Goal: Navigation & Orientation: Find specific page/section

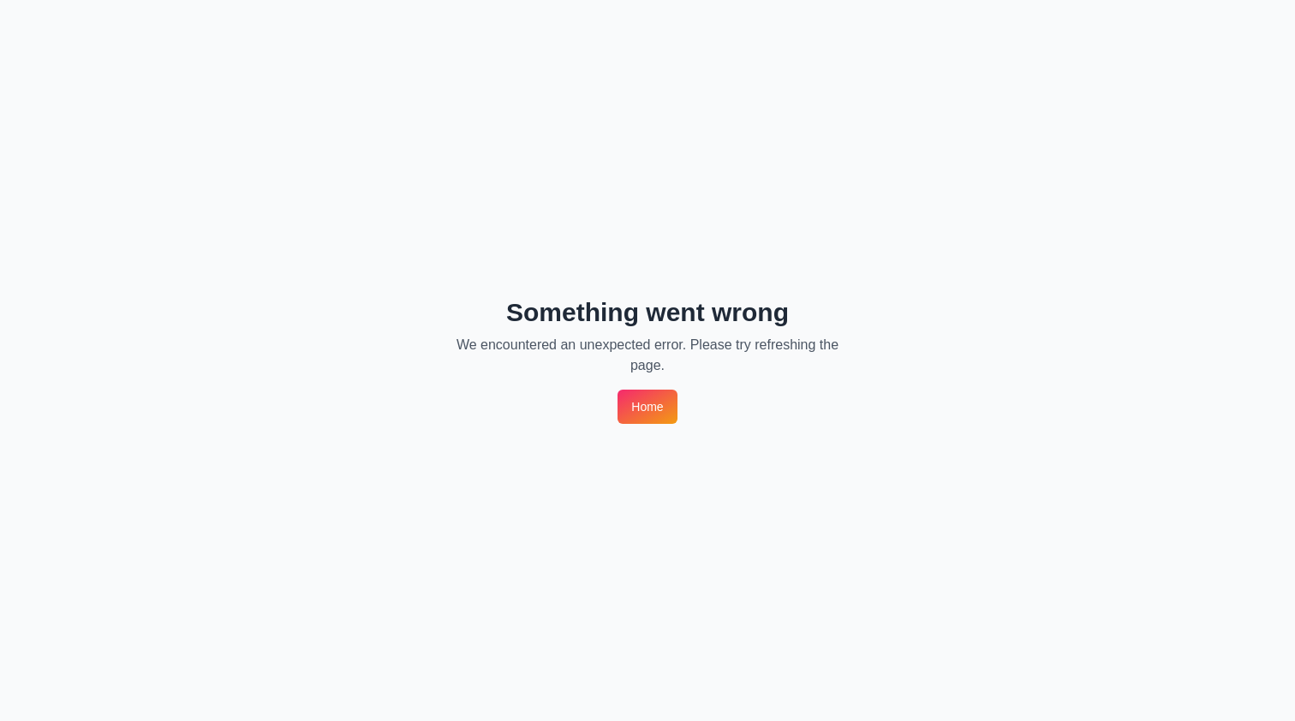
click at [637, 398] on link "Home" at bounding box center [647, 407] width 59 height 34
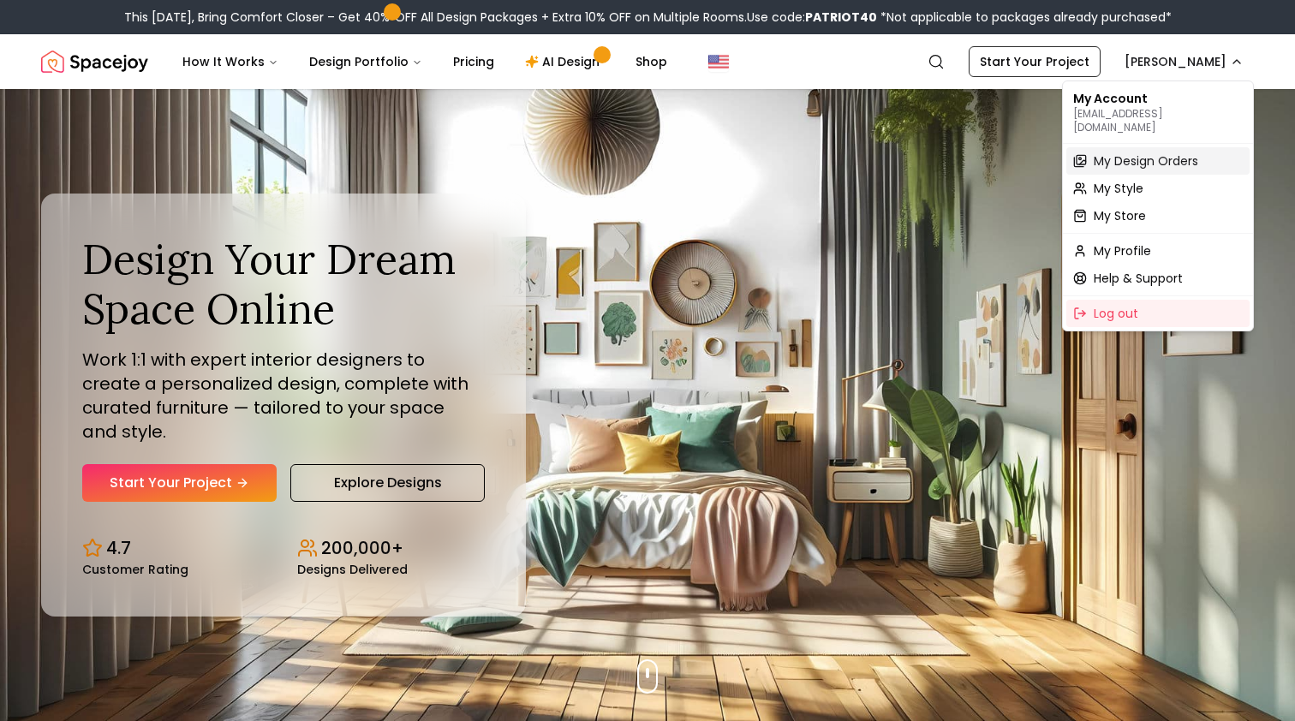
click at [1135, 152] on span "My Design Orders" at bounding box center [1146, 160] width 104 height 17
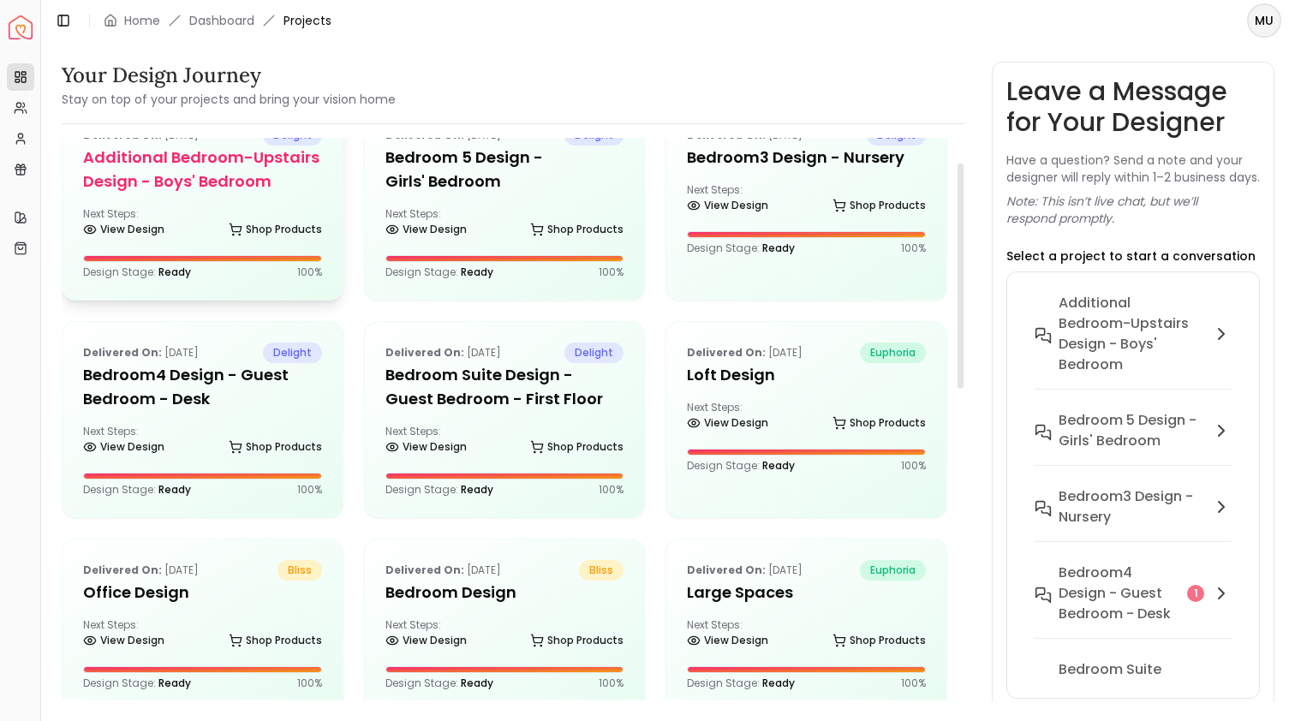
scroll to position [60, 0]
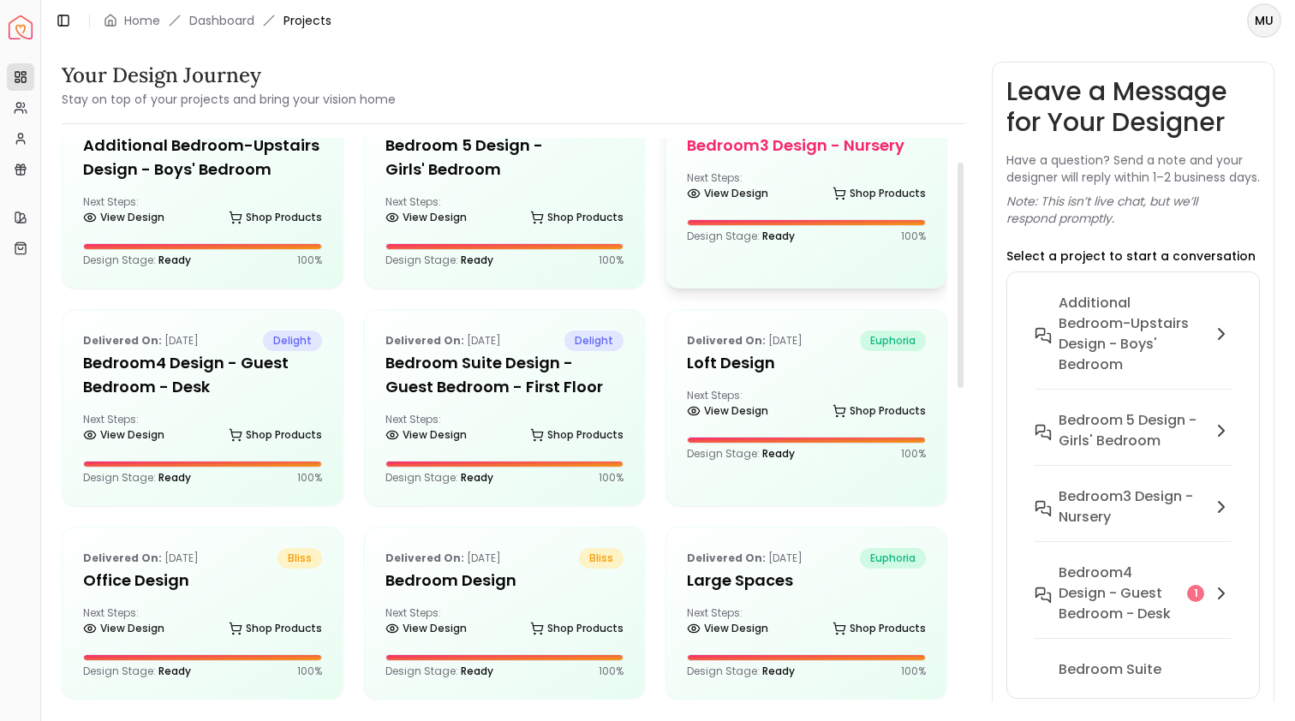
click at [728, 152] on h5 "Bedroom3 design - Nursery" at bounding box center [806, 146] width 239 height 24
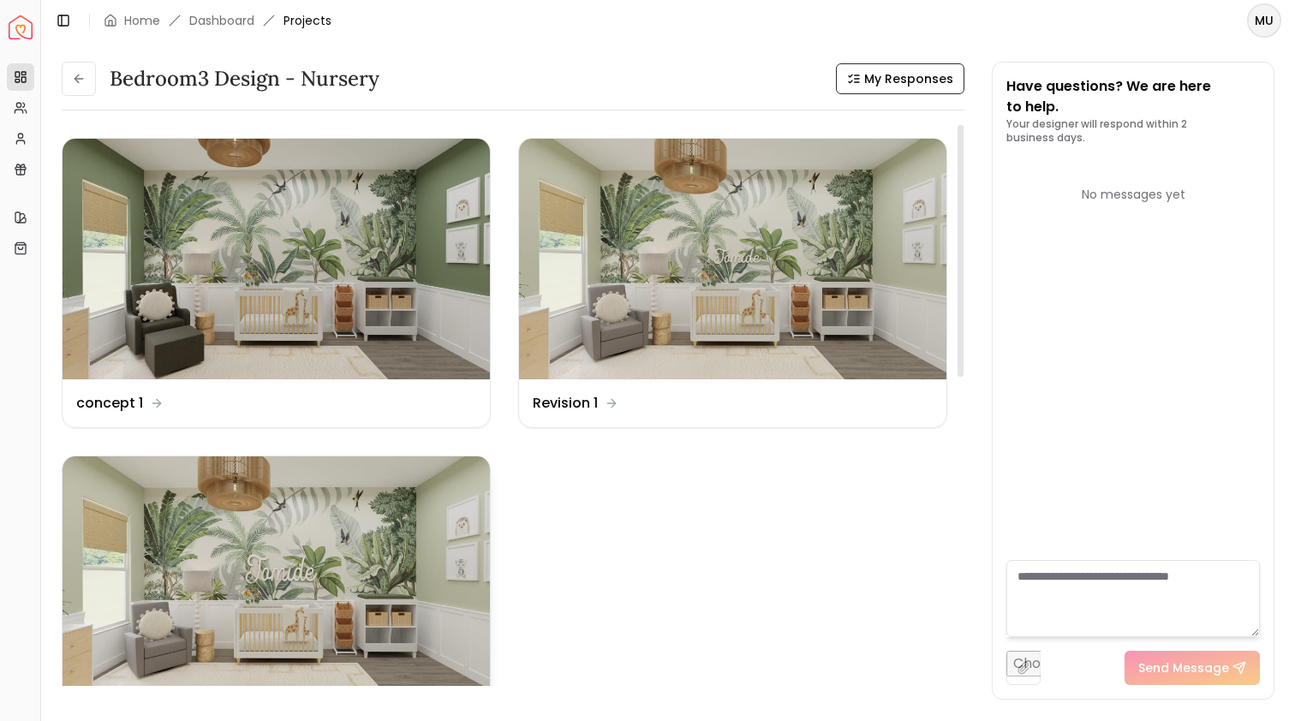
click at [279, 588] on img at bounding box center [276, 576] width 427 height 241
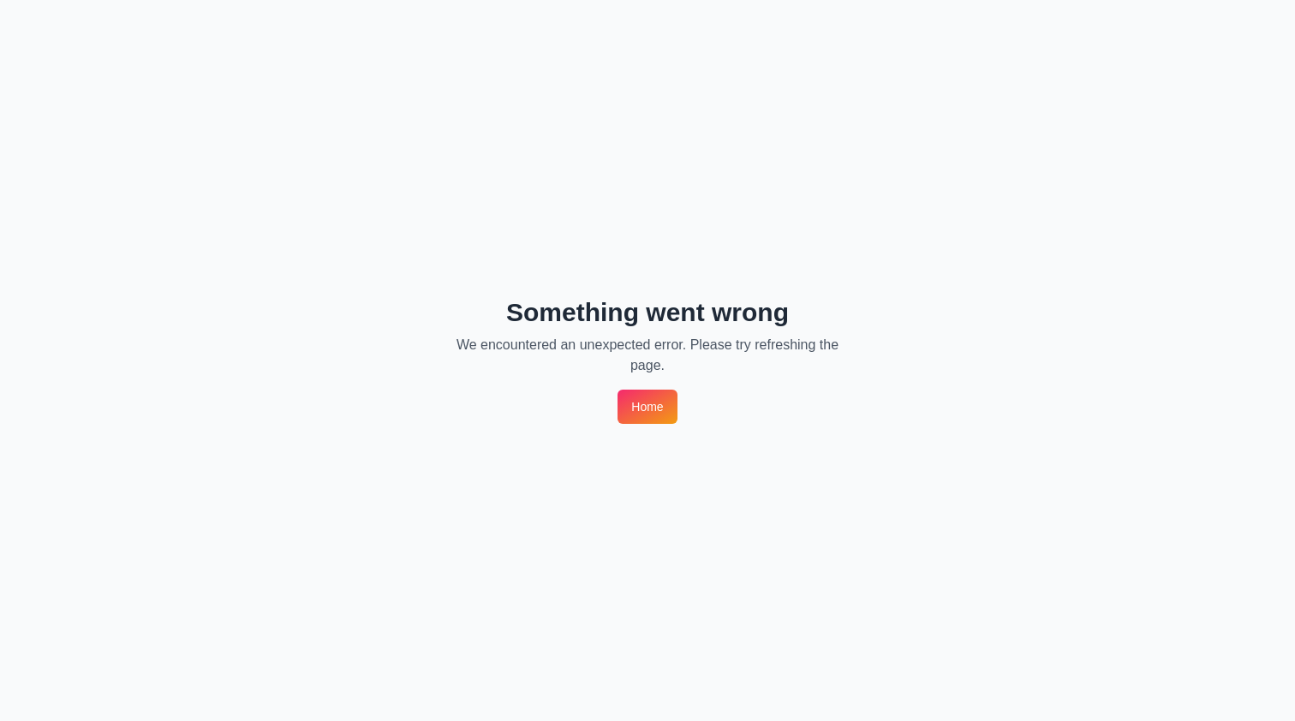
click at [646, 417] on link "Home" at bounding box center [647, 407] width 59 height 34
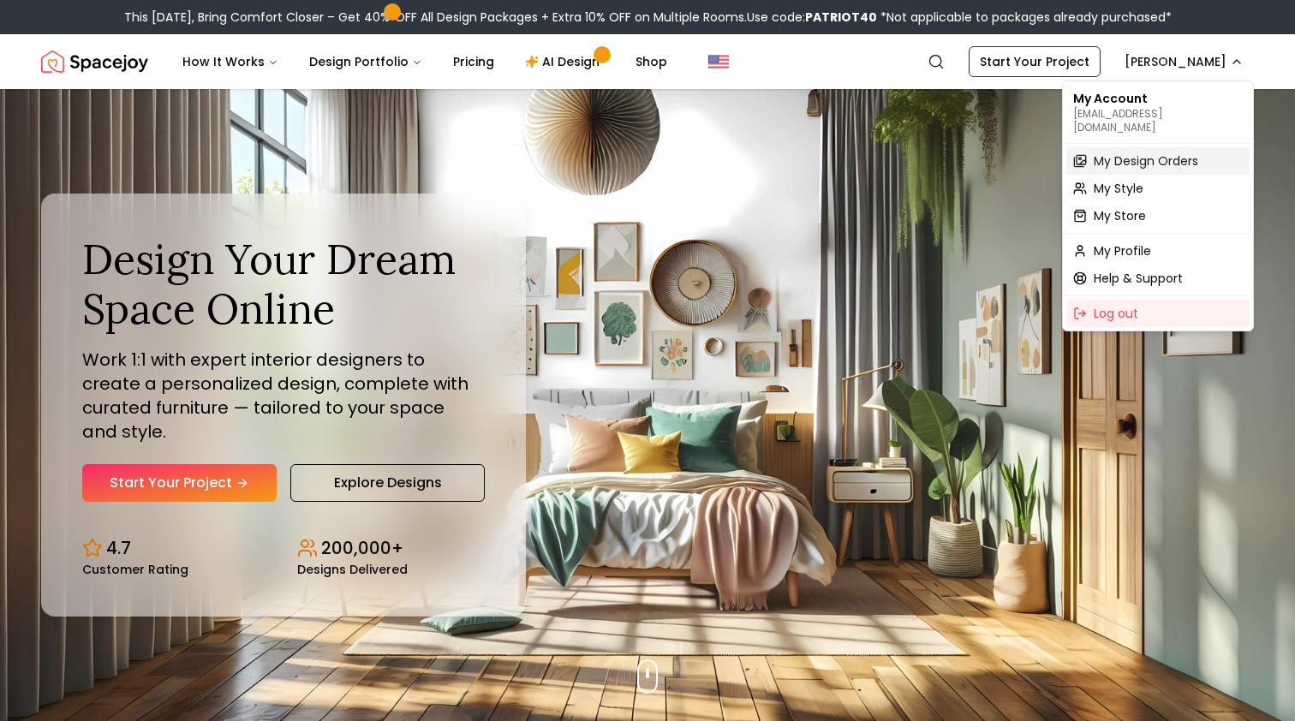
click at [1134, 152] on span "My Design Orders" at bounding box center [1146, 160] width 104 height 17
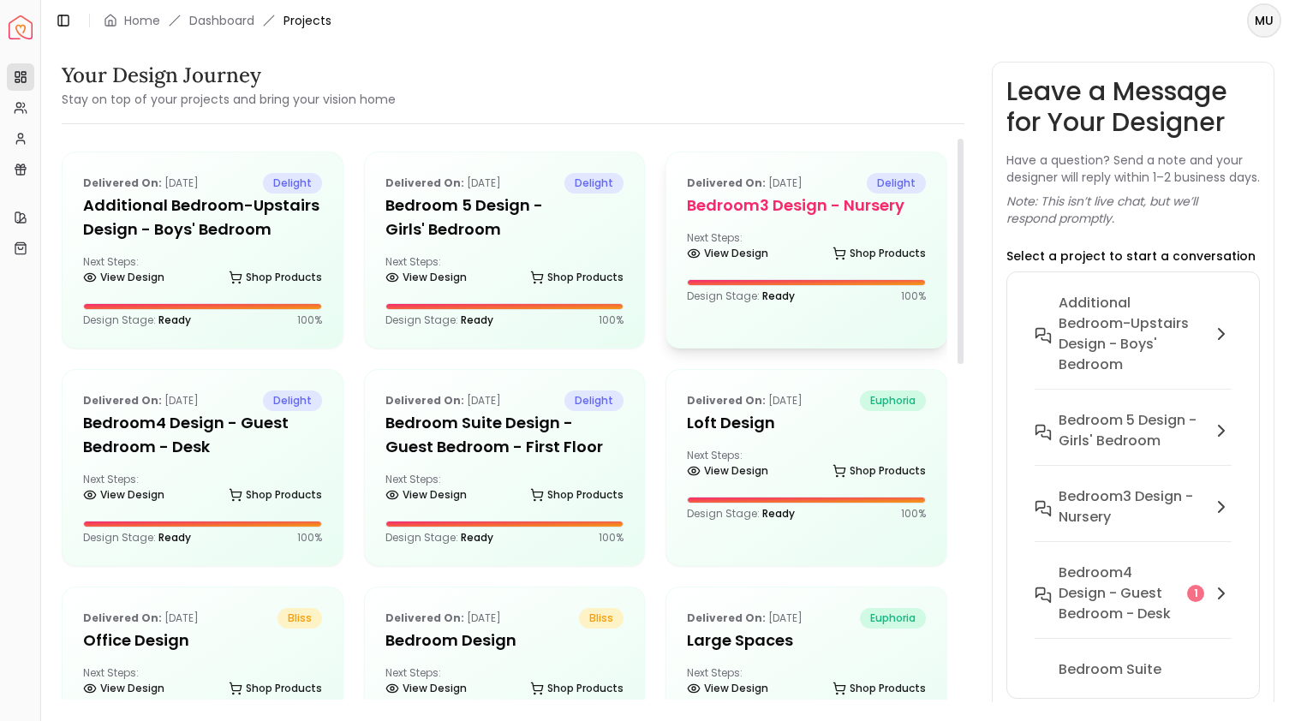
click at [808, 198] on h5 "Bedroom3 design - Nursery" at bounding box center [806, 206] width 239 height 24
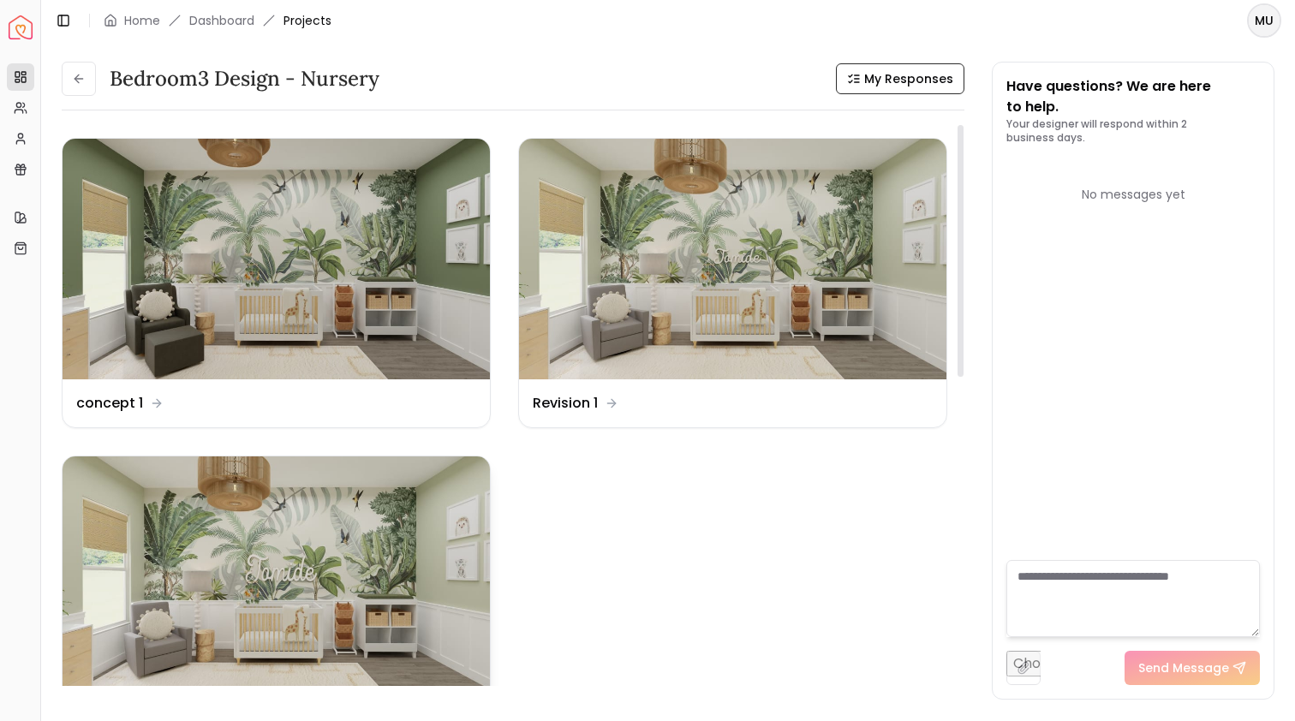
click at [260, 527] on img at bounding box center [276, 576] width 427 height 241
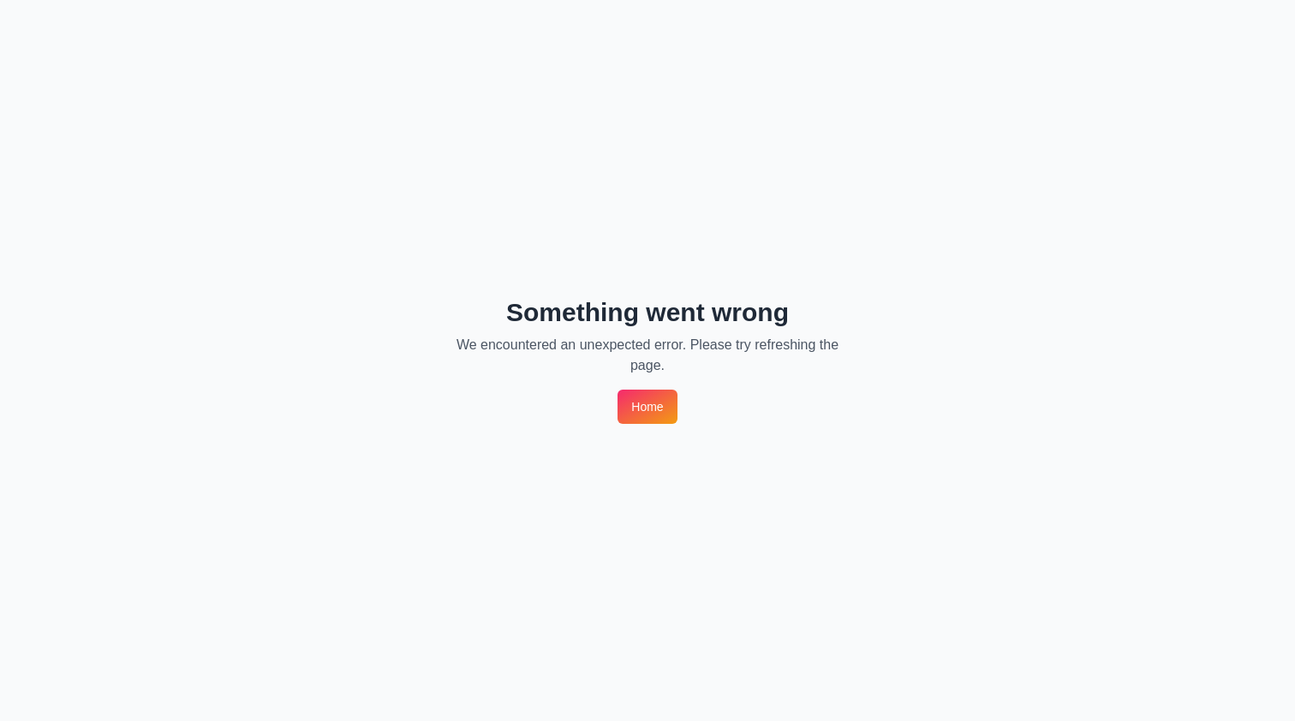
click at [621, 394] on link "Home" at bounding box center [647, 407] width 59 height 34
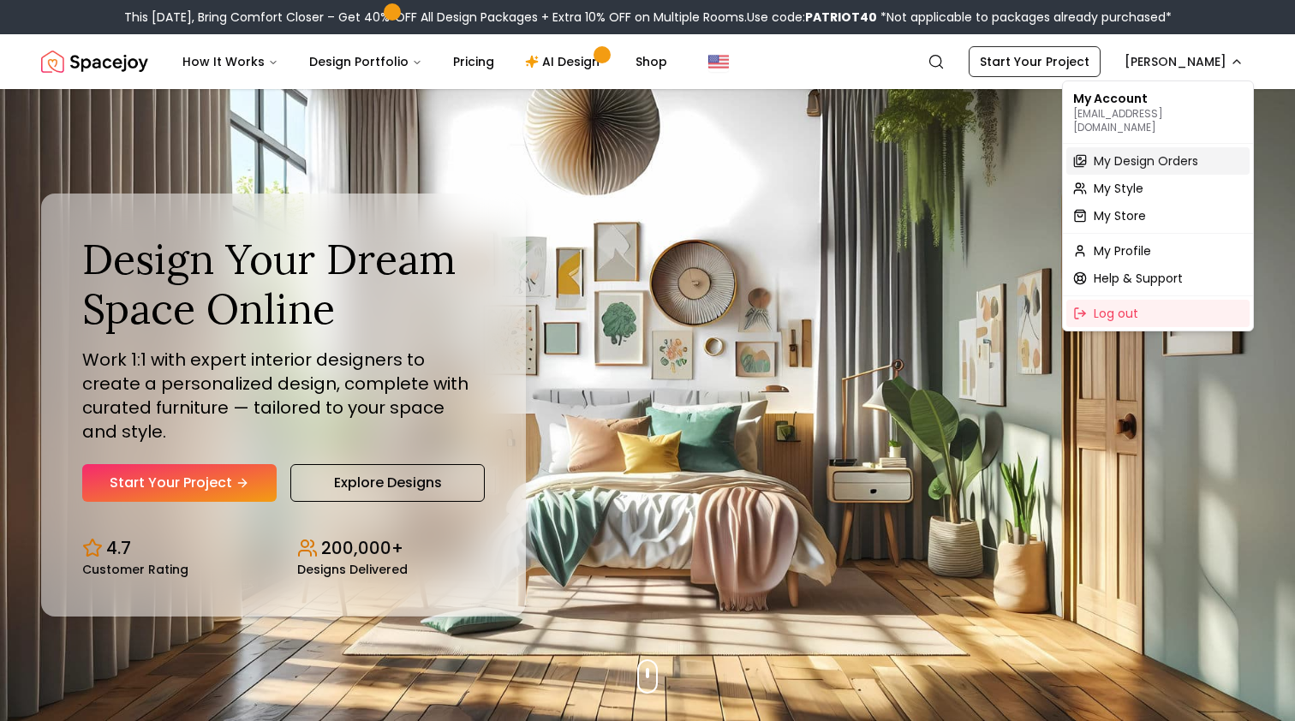
click at [1179, 152] on span "My Design Orders" at bounding box center [1146, 160] width 104 height 17
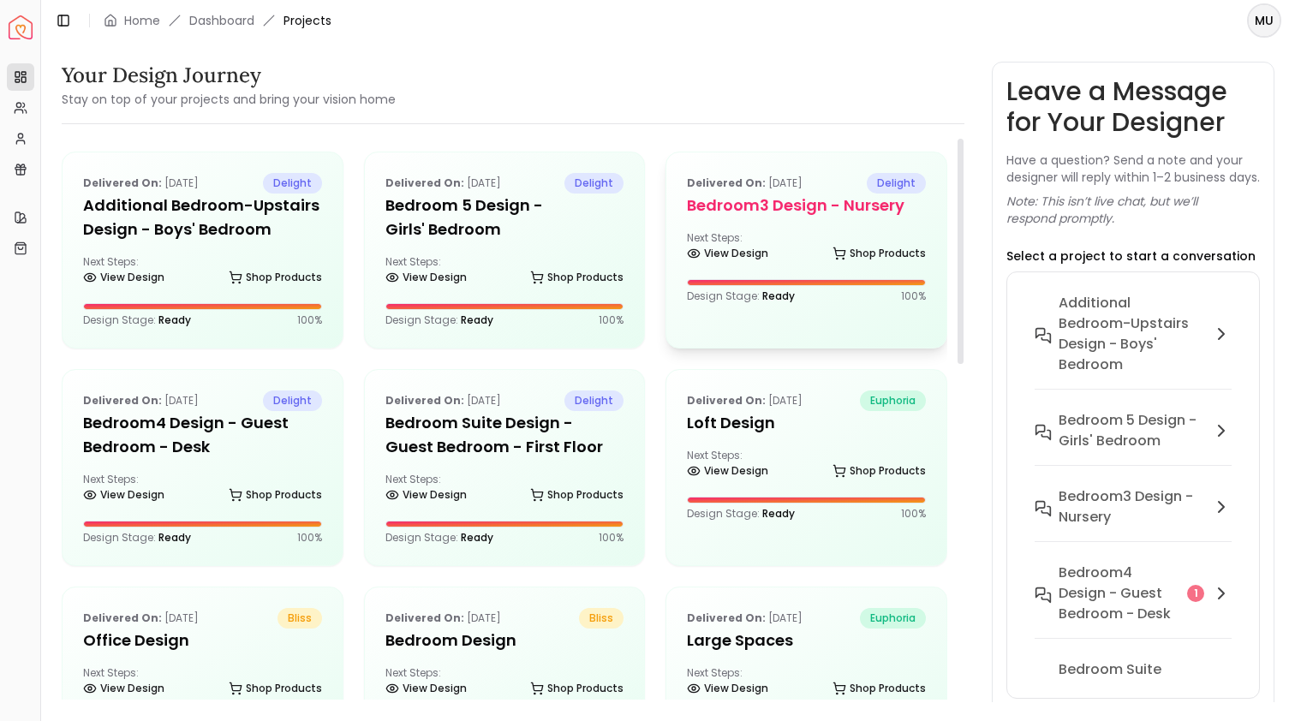
click at [768, 217] on h5 "Bedroom3 design - Nursery" at bounding box center [806, 206] width 239 height 24
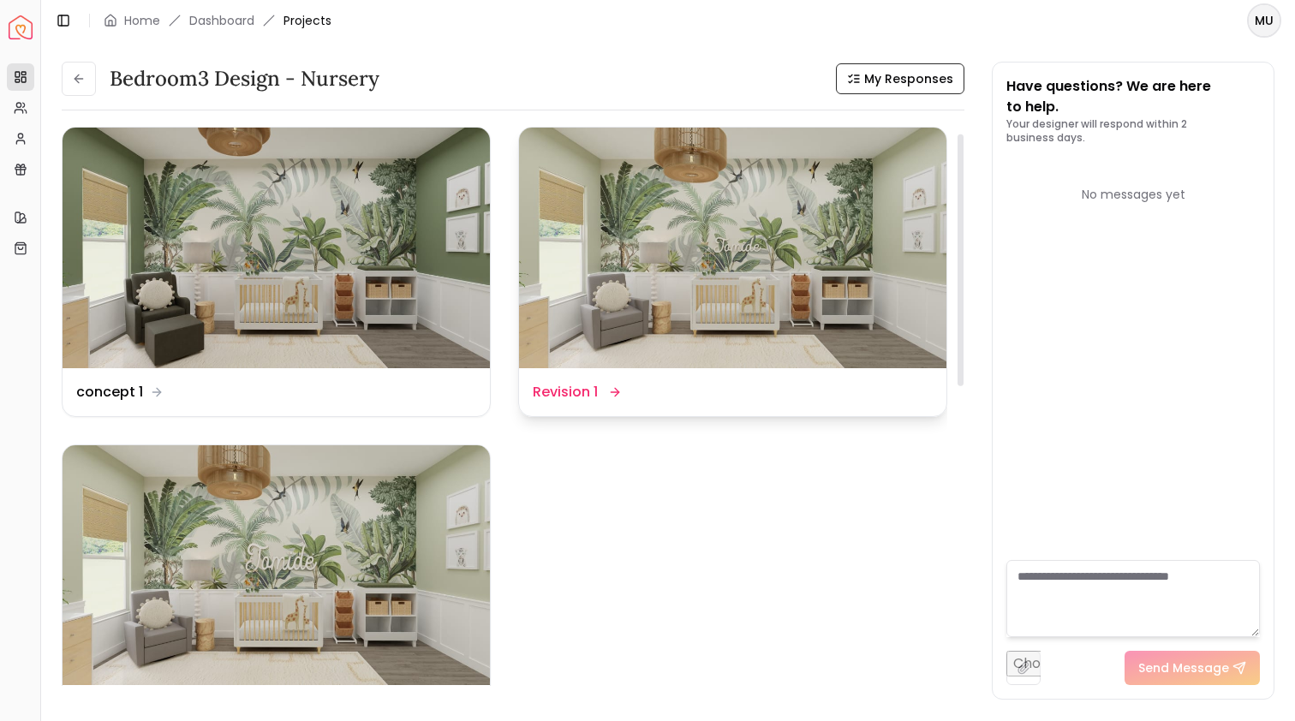
scroll to position [21, 0]
